Goal: Information Seeking & Learning: Learn about a topic

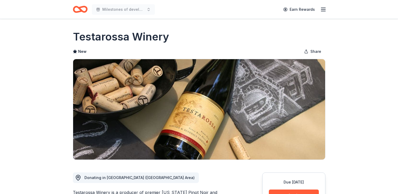
scroll to position [79, 0]
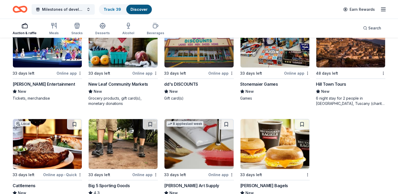
scroll to position [1550, 0]
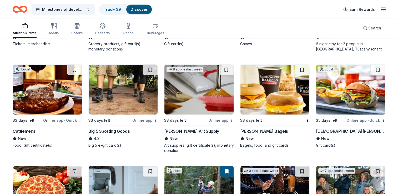
click at [104, 96] on img at bounding box center [123, 90] width 69 height 50
